Goal: Complete application form

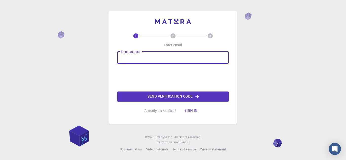
click at [129, 58] on input "Email address" at bounding box center [173, 58] width 112 height 12
type input "[EMAIL_ADDRESS][DOMAIN_NAME]"
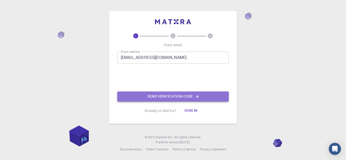
click at [151, 96] on button "Send verification code" at bounding box center [173, 97] width 112 height 10
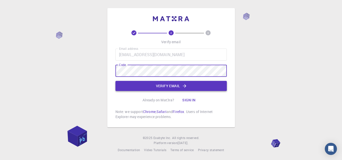
click at [208, 84] on button "Verify email" at bounding box center [172, 86] width 112 height 10
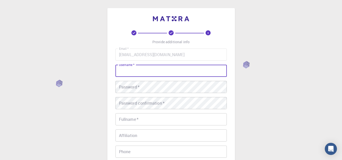
click at [193, 74] on input "username   *" at bounding box center [172, 71] width 112 height 12
type input "A"
type input "almira"
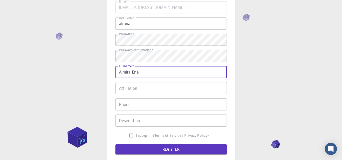
scroll to position [48, 0]
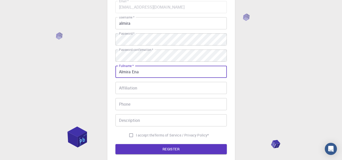
type input "Almira Ena"
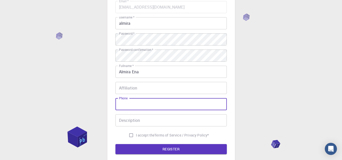
click at [147, 108] on input "Phone" at bounding box center [172, 104] width 112 height 12
paste input "1"
type input "09666623149"
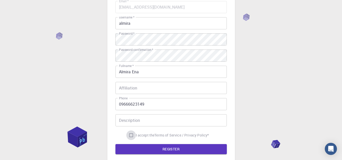
click at [130, 135] on input "I accept the Terms of Service / Privacy Policy *" at bounding box center [131, 136] width 10 height 10
checkbox input "true"
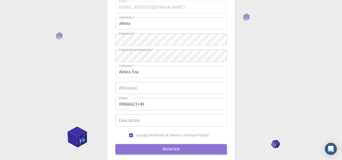
click at [161, 146] on button "REGISTER" at bounding box center [172, 149] width 112 height 10
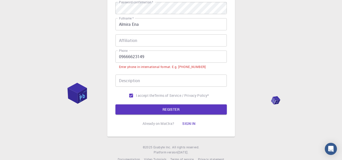
scroll to position [96, 0]
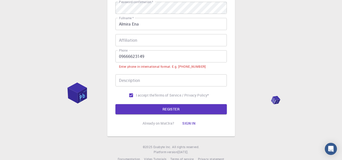
click at [121, 58] on input "09666623149" at bounding box center [172, 56] width 112 height 12
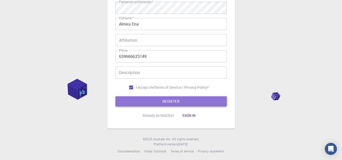
click at [158, 102] on button "REGISTER" at bounding box center [172, 102] width 112 height 10
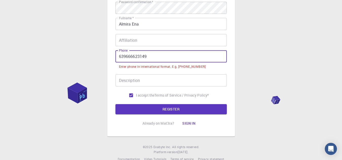
click at [118, 58] on input "639666623149" at bounding box center [172, 56] width 112 height 12
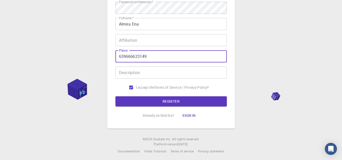
paste input "+"
type input "[PHONE_NUMBER]"
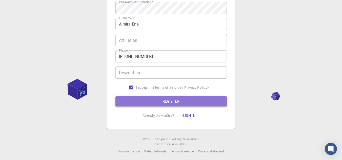
click at [172, 103] on button "REGISTER" at bounding box center [172, 102] width 112 height 10
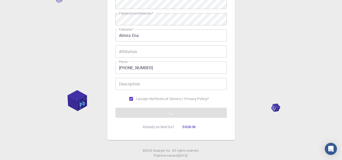
scroll to position [82, 0]
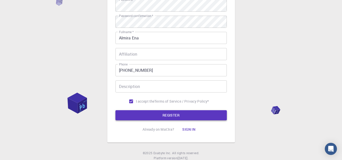
click at [155, 111] on button "REGISTER" at bounding box center [172, 116] width 112 height 10
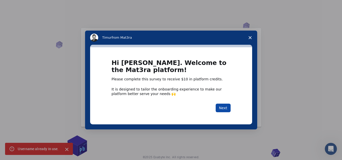
click at [223, 109] on button "Next" at bounding box center [223, 108] width 15 height 9
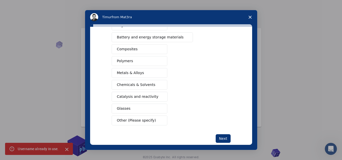
scroll to position [84, 0]
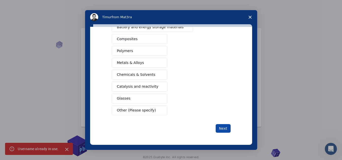
click at [224, 127] on button "Next" at bounding box center [223, 128] width 15 height 9
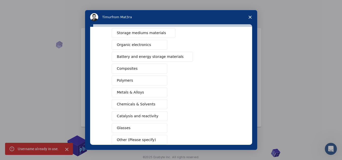
scroll to position [55, 0]
click at [148, 33] on span "Storage mediums materials" at bounding box center [141, 32] width 49 height 5
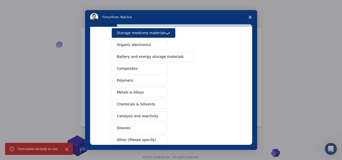
click at [135, 109] on button "Chemicals & Solvents" at bounding box center [140, 105] width 56 height 10
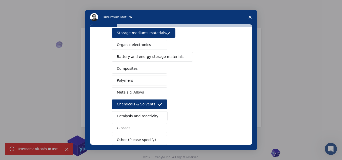
scroll to position [84, 0]
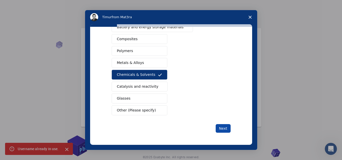
click at [225, 131] on button "Next" at bounding box center [223, 128] width 15 height 9
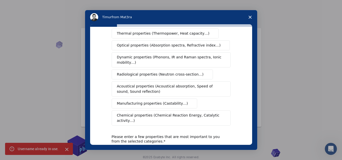
scroll to position [70, 0]
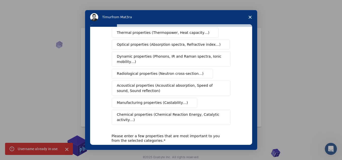
click at [161, 112] on span "Chemical properties (Chemical Reaction Energy, Catalytic activity…)" at bounding box center [169, 117] width 105 height 11
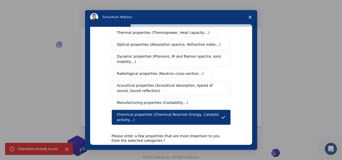
scroll to position [111, 0]
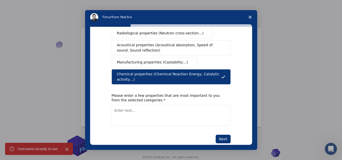
click at [227, 133] on div "What type(s) of properties are you interested in? Mechanical properties (Surfac…" at bounding box center [171, 86] width 162 height 118
click at [222, 135] on button "Next" at bounding box center [223, 139] width 15 height 9
click at [176, 116] on div "What type(s) of properties are you interested in? Mechanical properties (Surfac…" at bounding box center [171, 36] width 119 height 215
type textarea "h2o"
click at [217, 135] on button "Next" at bounding box center [223, 139] width 15 height 9
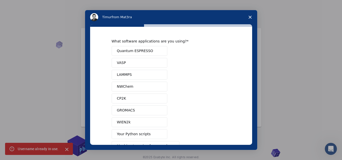
scroll to position [48, 0]
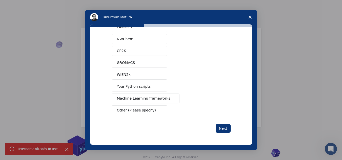
click at [139, 80] on button "WIEN2k" at bounding box center [140, 75] width 56 height 10
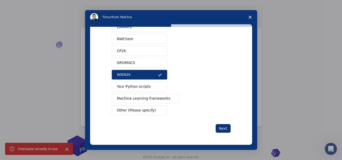
click at [141, 88] on span "Your Python scripts" at bounding box center [134, 86] width 34 height 5
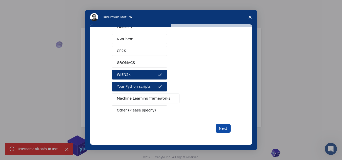
click at [224, 129] on button "Next" at bounding box center [223, 128] width 15 height 9
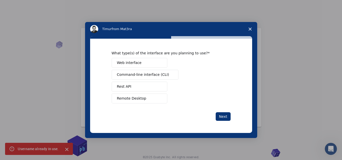
scroll to position [0, 0]
click at [144, 100] on button "Remote Desktop" at bounding box center [140, 99] width 56 height 10
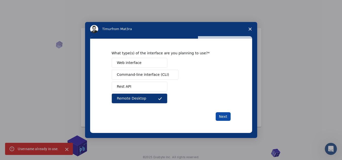
click at [221, 115] on button "Next" at bounding box center [223, 117] width 15 height 9
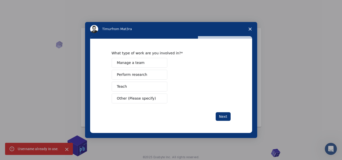
click at [136, 76] on span "Perform research" at bounding box center [132, 74] width 30 height 5
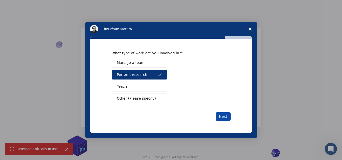
click at [221, 115] on button "Next" at bounding box center [223, 117] width 15 height 9
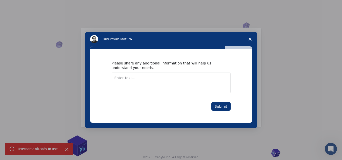
click at [168, 83] on textarea "Enter text..." at bounding box center [171, 83] width 119 height 21
type textarea ","
click at [218, 108] on button "Submit" at bounding box center [221, 106] width 19 height 9
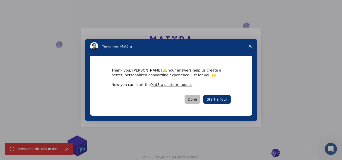
click at [196, 98] on button "Done" at bounding box center [193, 99] width 16 height 9
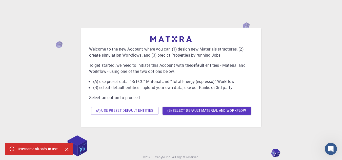
scroll to position [20, 0]
